Goal: Transaction & Acquisition: Book appointment/travel/reservation

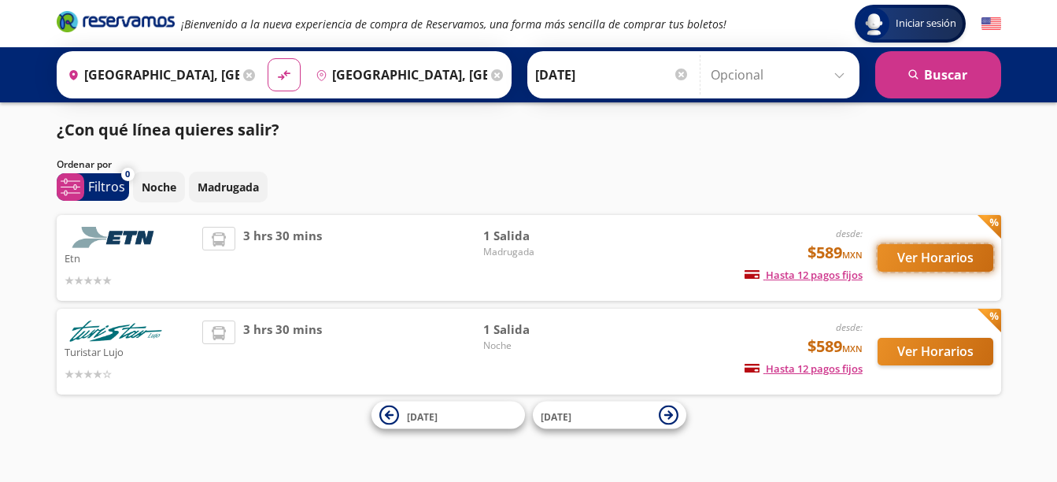
click at [932, 260] on button "Ver Horarios" at bounding box center [936, 258] width 116 height 28
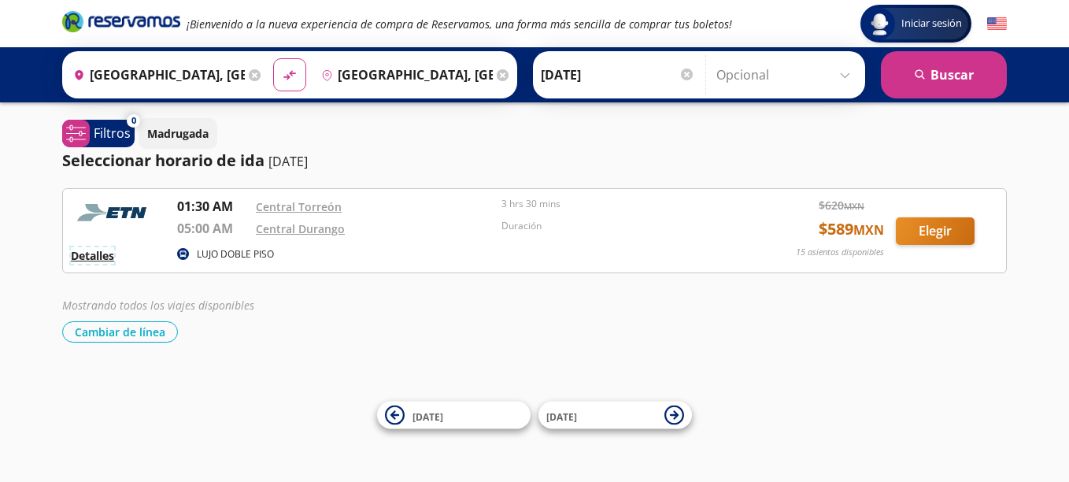
click at [95, 255] on button "Detalles" at bounding box center [92, 255] width 43 height 17
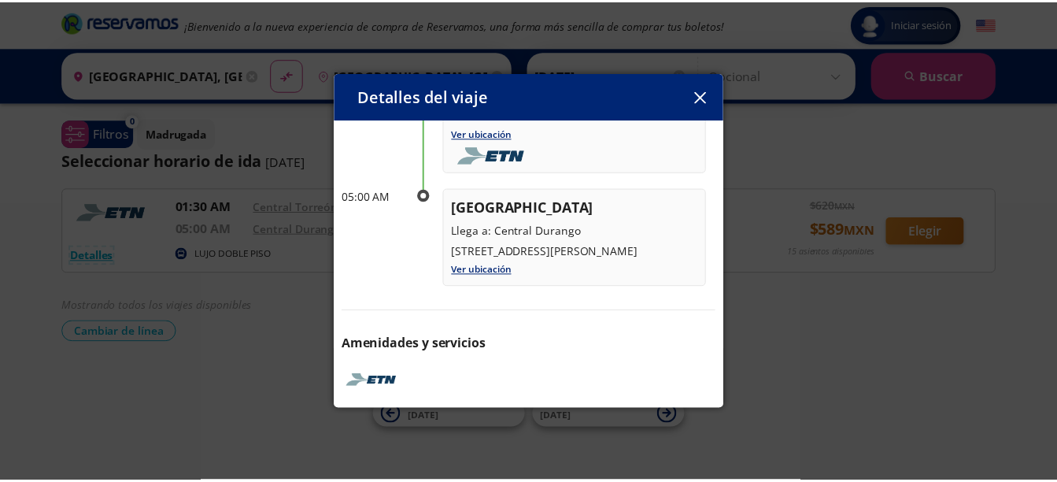
scroll to position [216, 0]
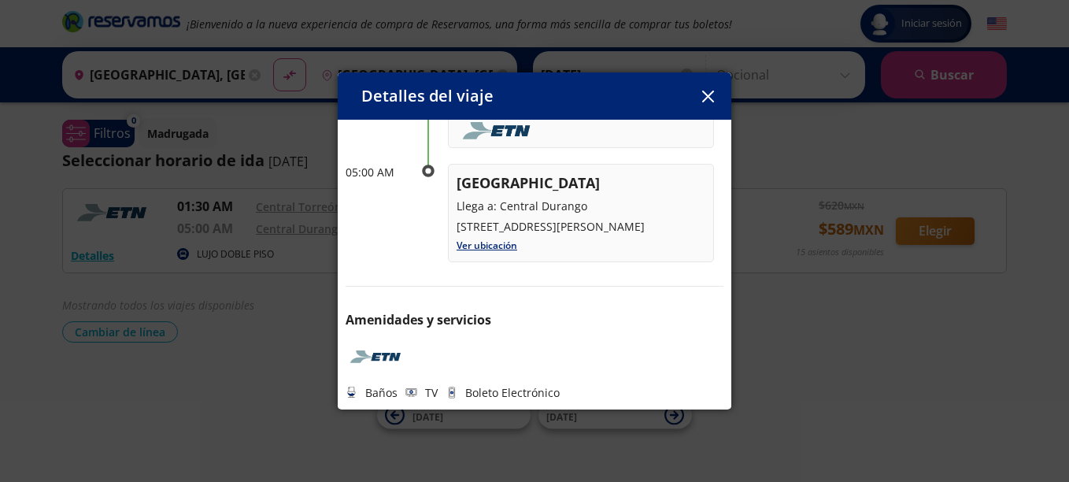
click at [708, 100] on icon "button" at bounding box center [708, 97] width 12 height 12
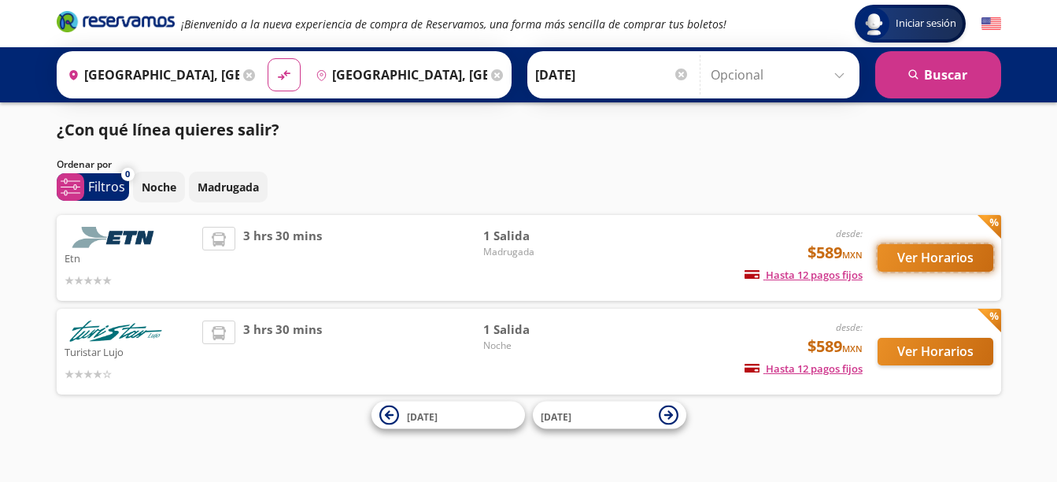
click at [929, 267] on button "Ver Horarios" at bounding box center [936, 258] width 116 height 28
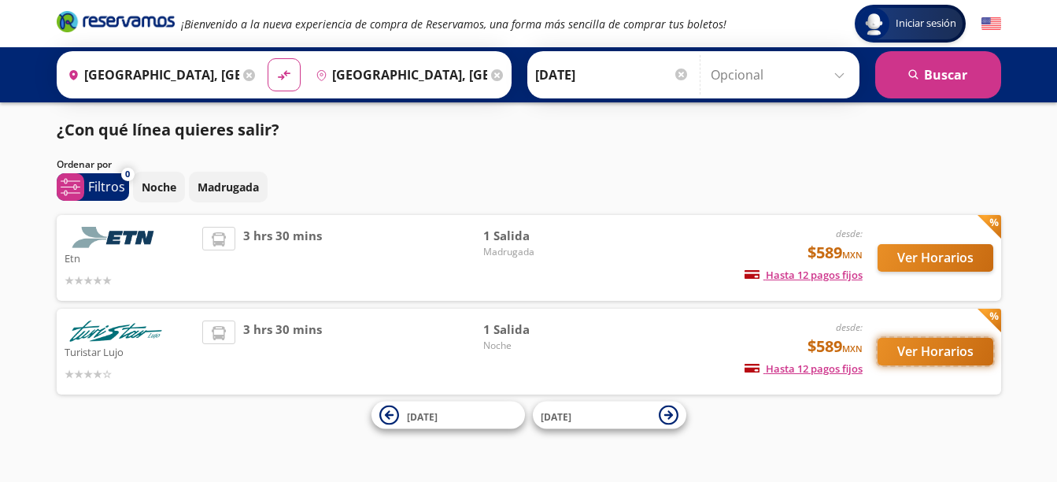
click at [931, 344] on button "Ver Horarios" at bounding box center [936, 352] width 116 height 28
